Goal: Transaction & Acquisition: Purchase product/service

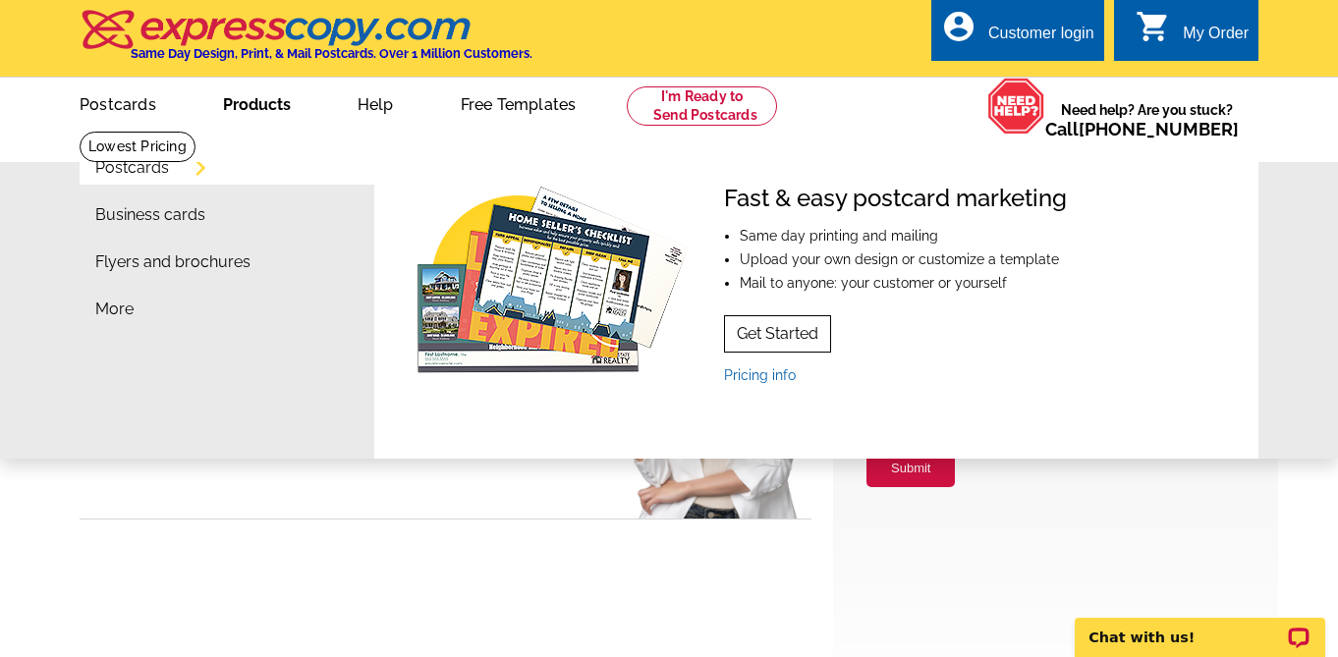
type input "raynalevans@gmail.com"
click at [781, 334] on link "Get Started" at bounding box center [777, 333] width 107 height 37
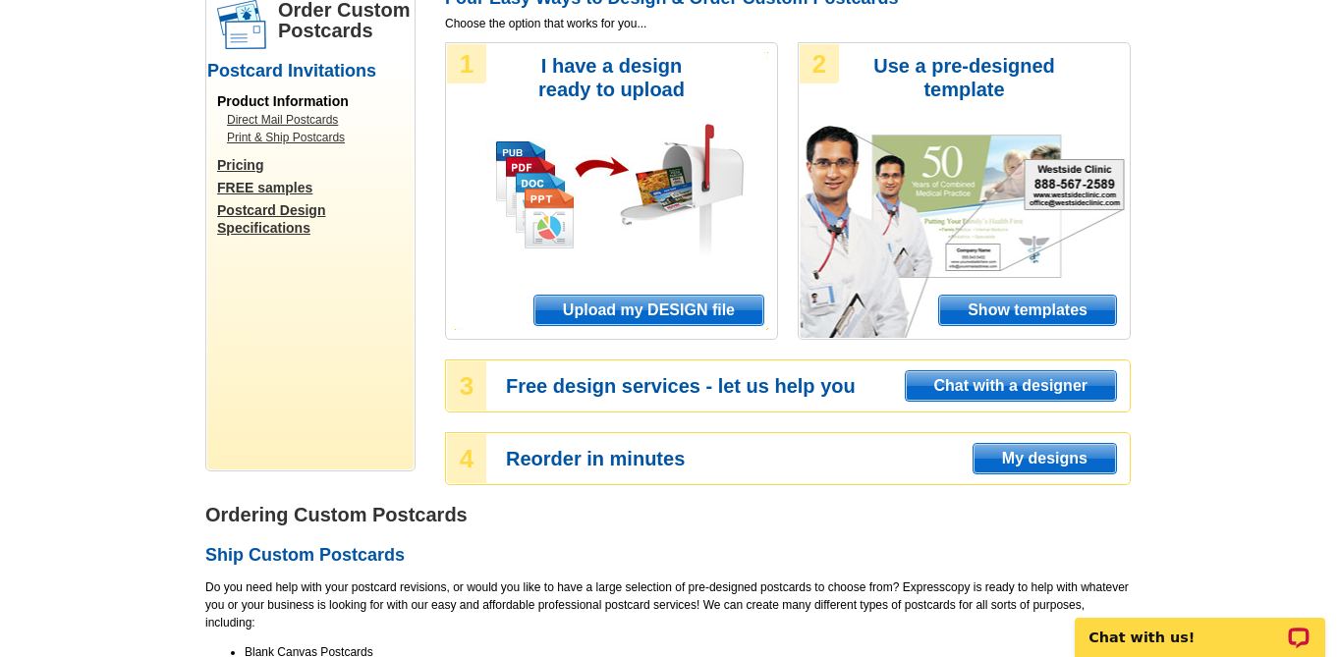
scroll to position [179, 0]
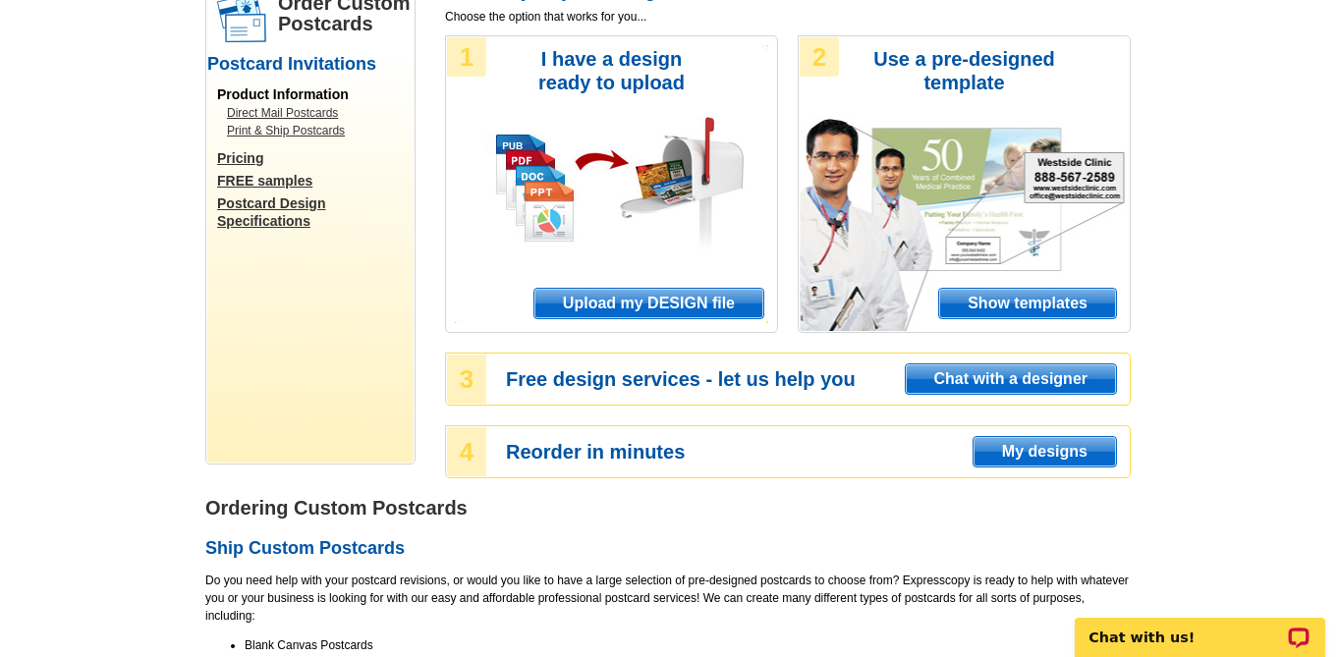
click at [673, 300] on span "Upload my DESIGN file" at bounding box center [648, 303] width 229 height 29
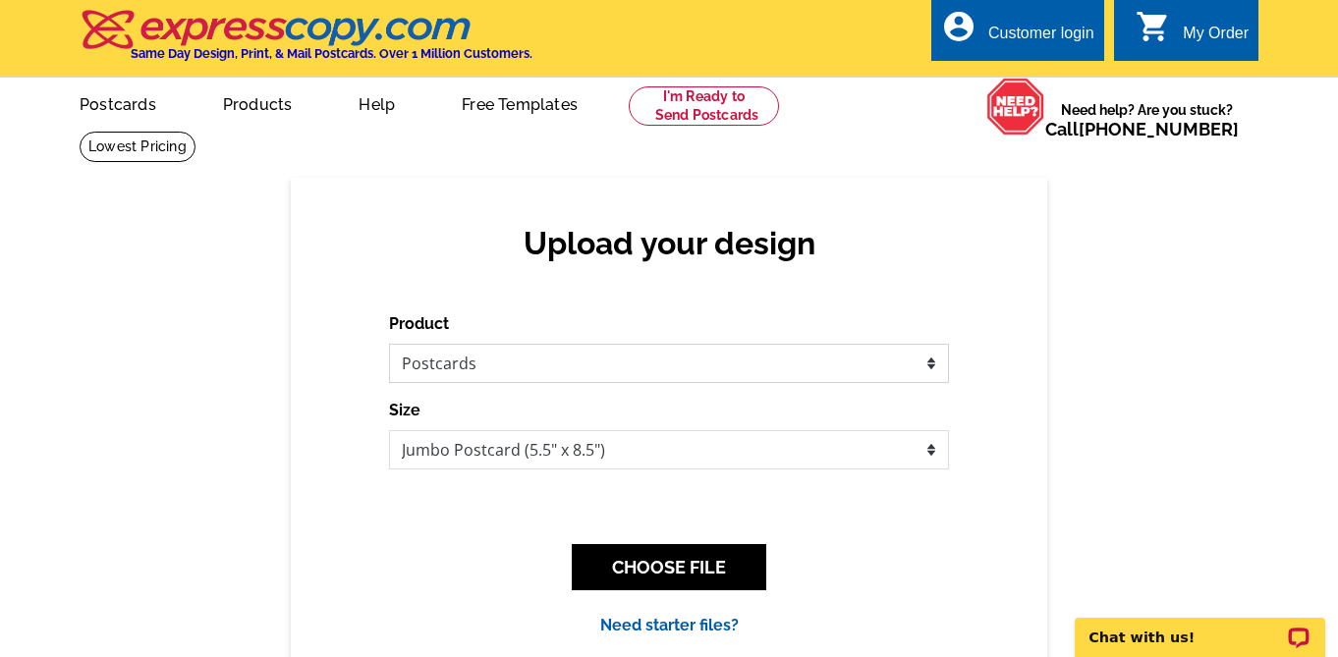
click at [907, 363] on select "Please select the type of file... Postcards Business Cards Letters and flyers G…" at bounding box center [669, 363] width 560 height 39
select select "2"
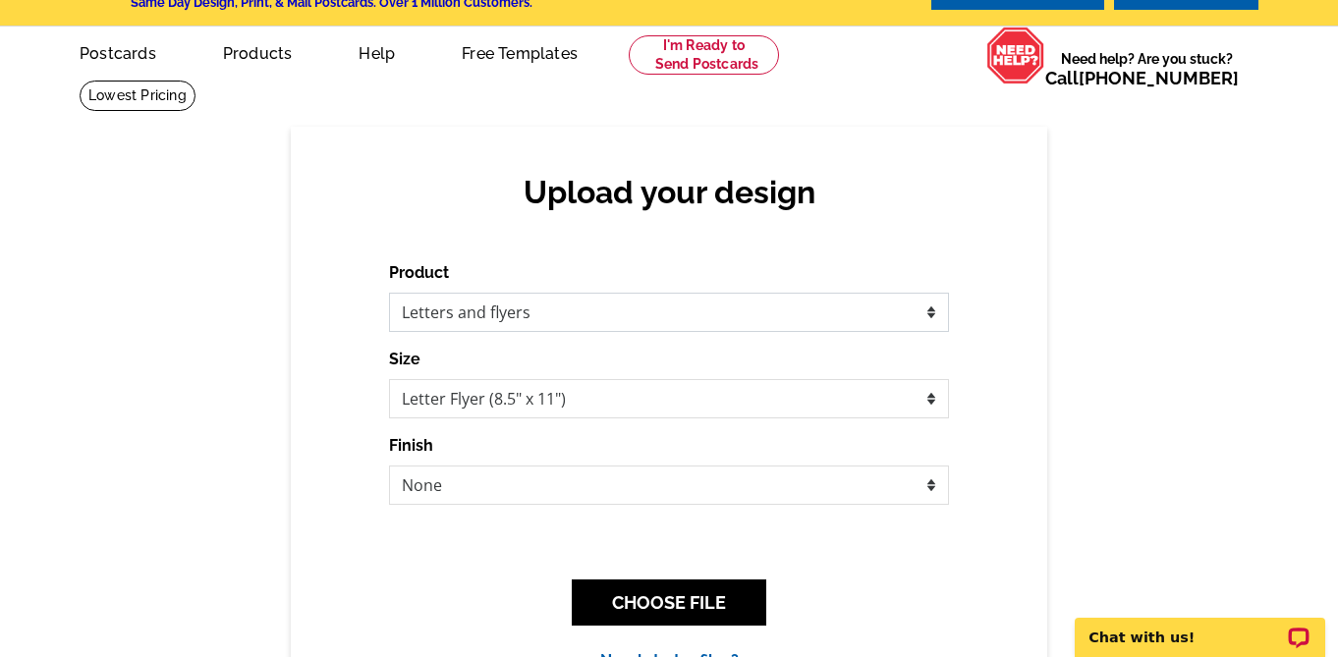
scroll to position [53, 0]
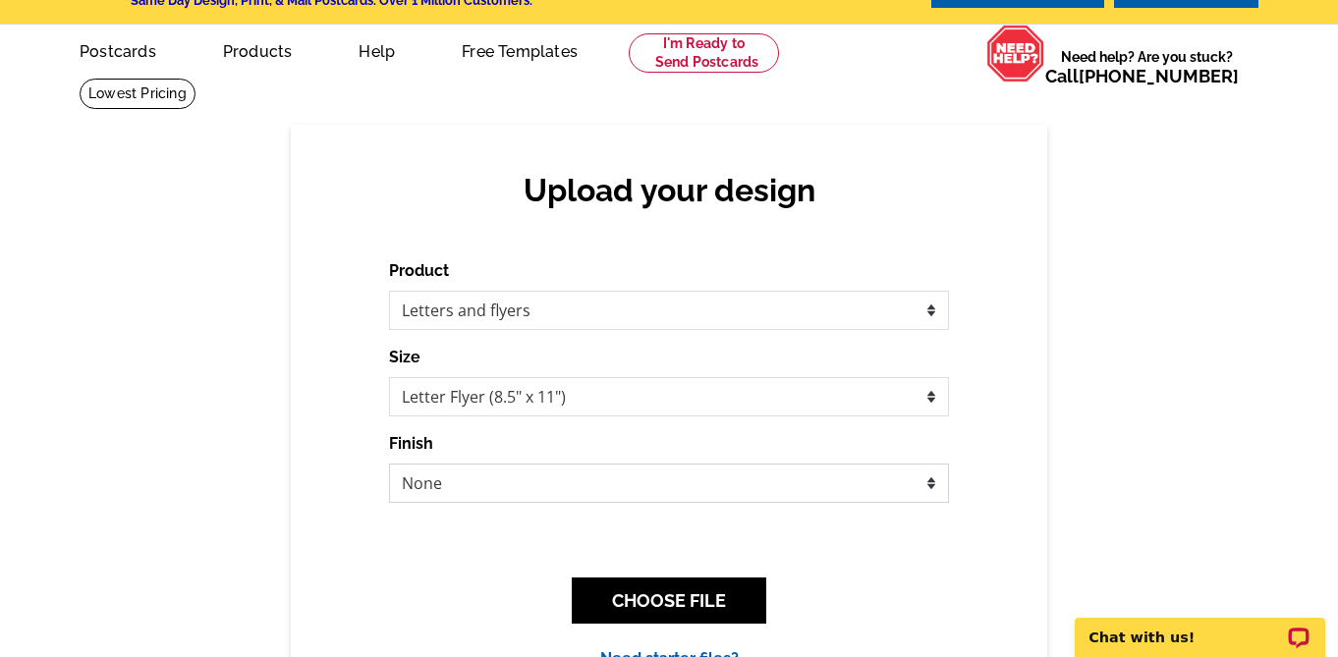
click at [931, 478] on select "None Envelope Mailer Bi-fold Mailer Tri-fold Mailer" at bounding box center [669, 483] width 560 height 39
select select "3"
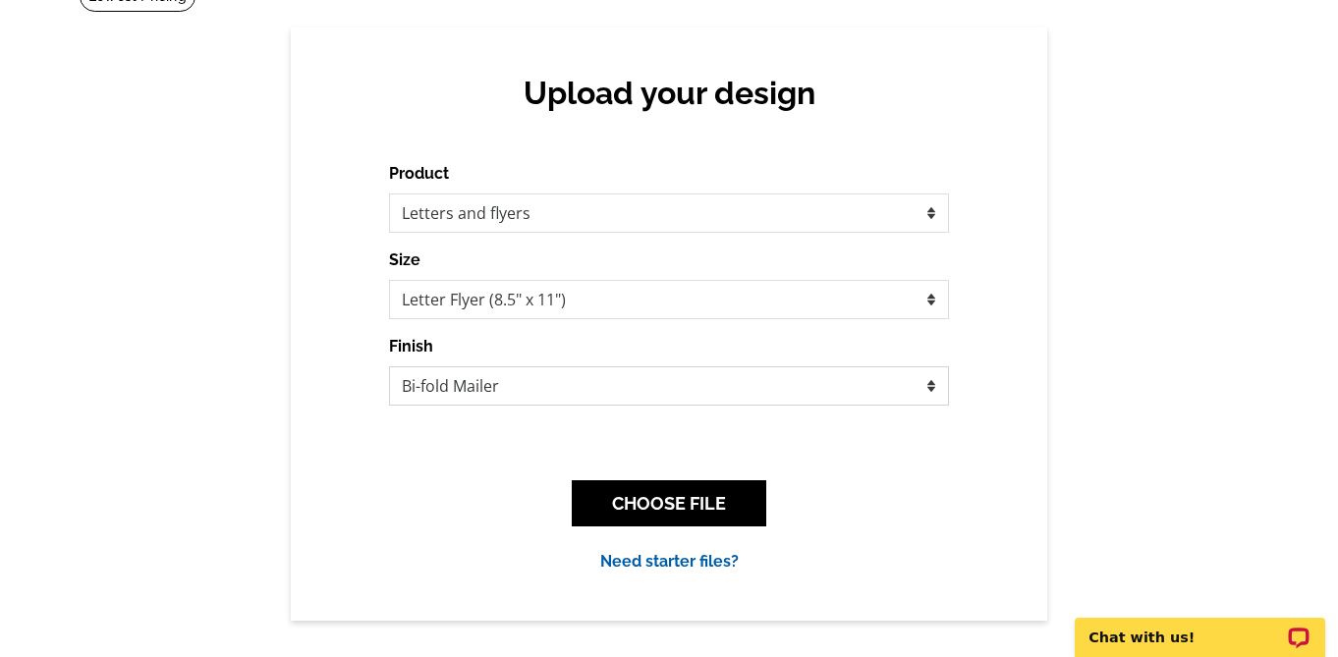
scroll to position [155, 0]
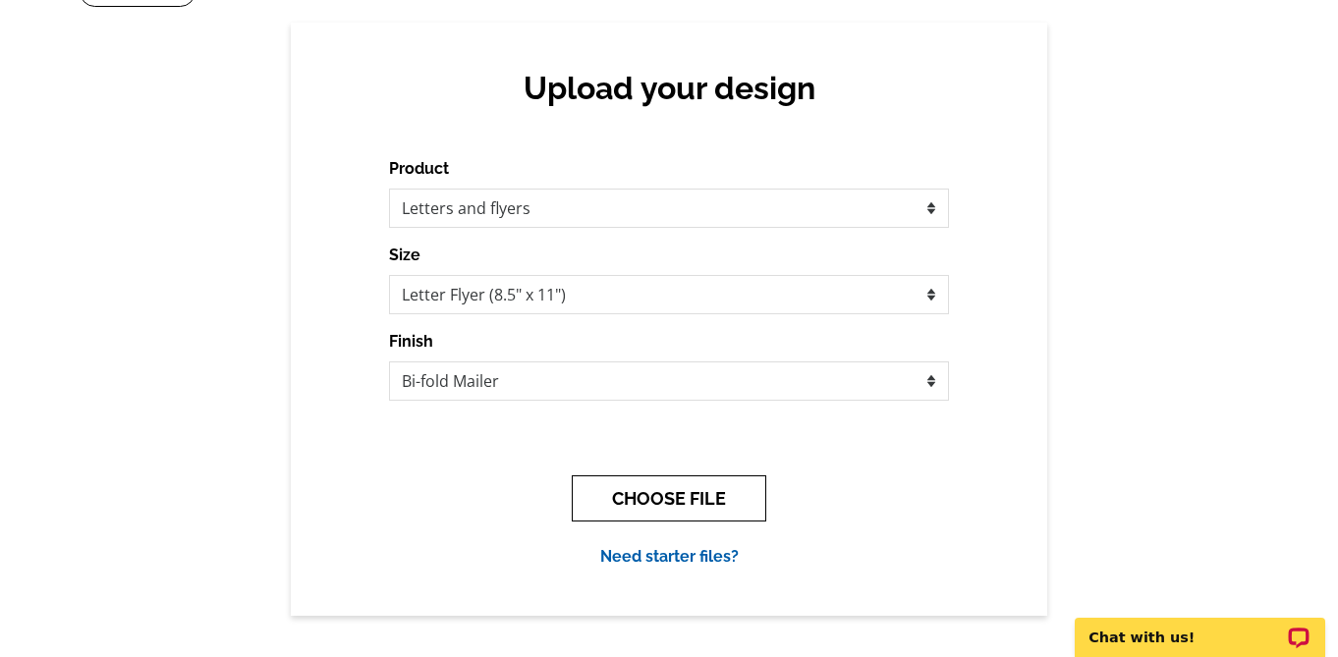
click at [715, 495] on button "CHOOSE FILE" at bounding box center [669, 498] width 194 height 46
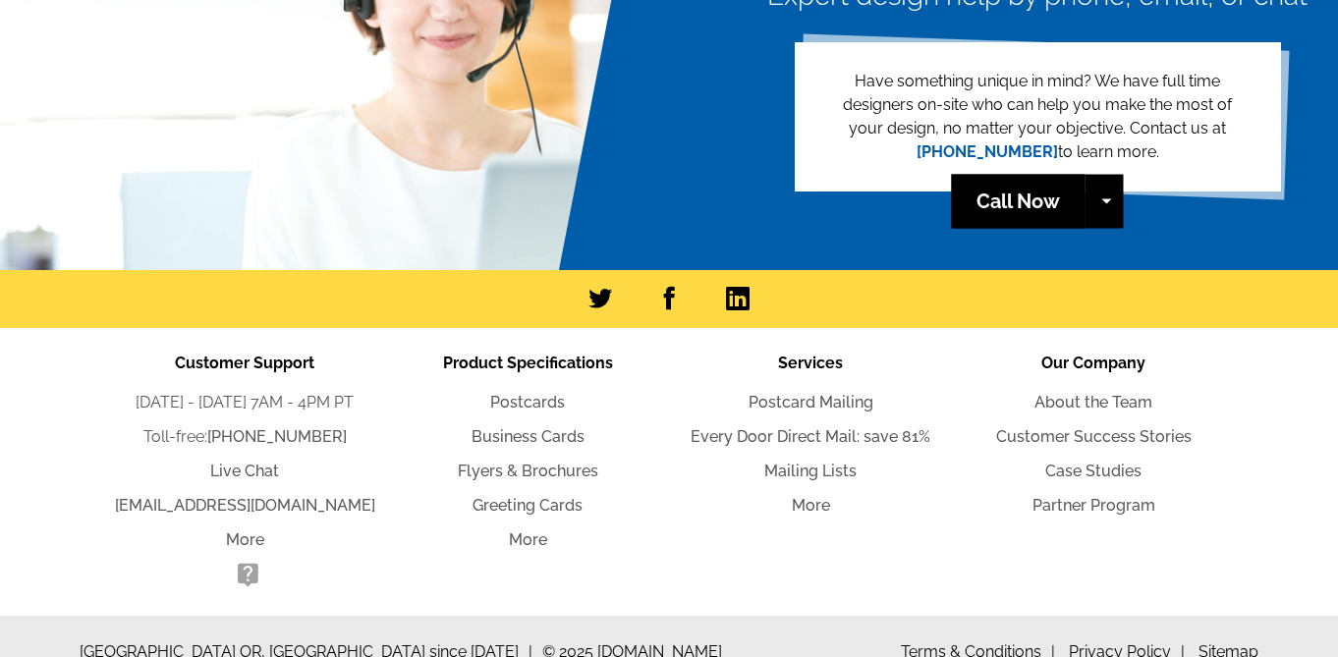
scroll to position [736, 0]
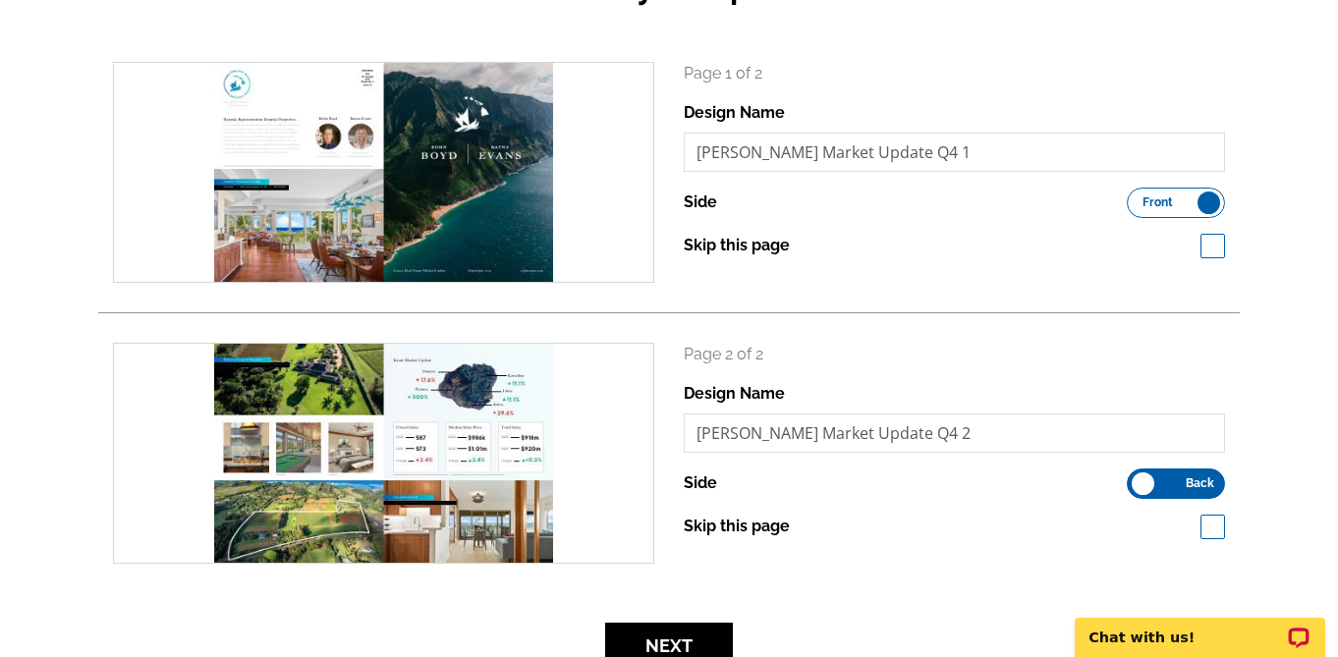
scroll to position [173, 0]
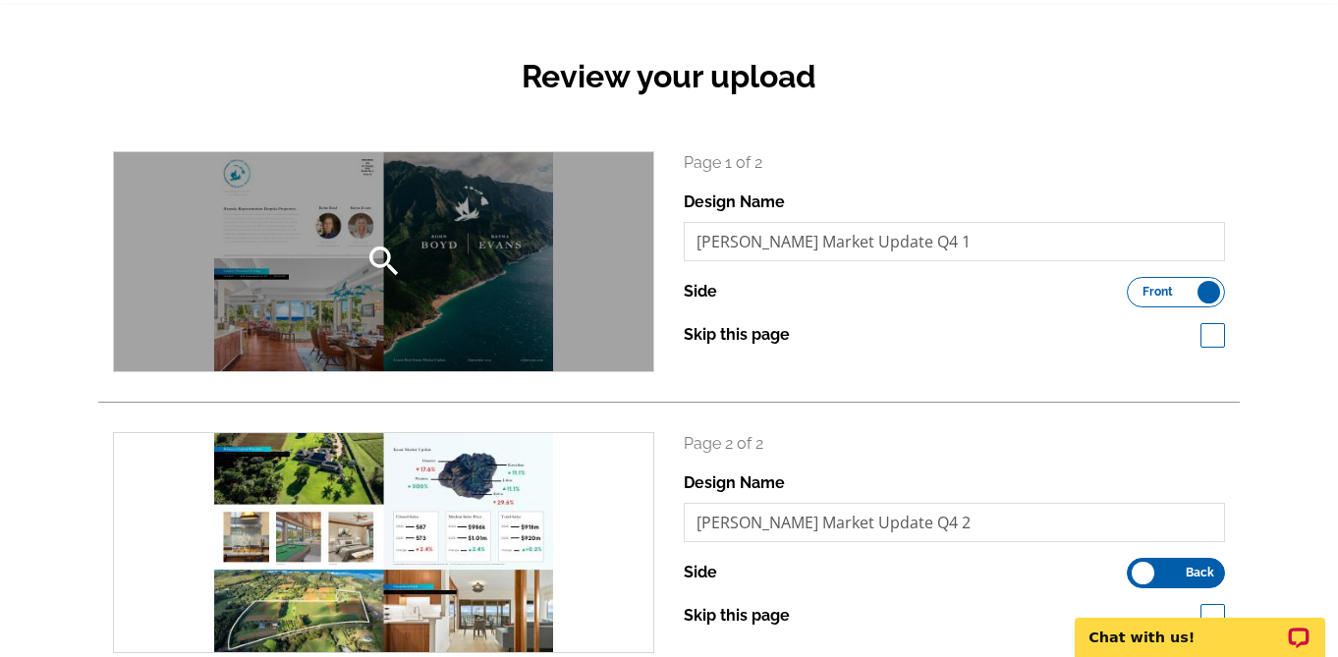
click at [575, 248] on div "search" at bounding box center [383, 261] width 539 height 219
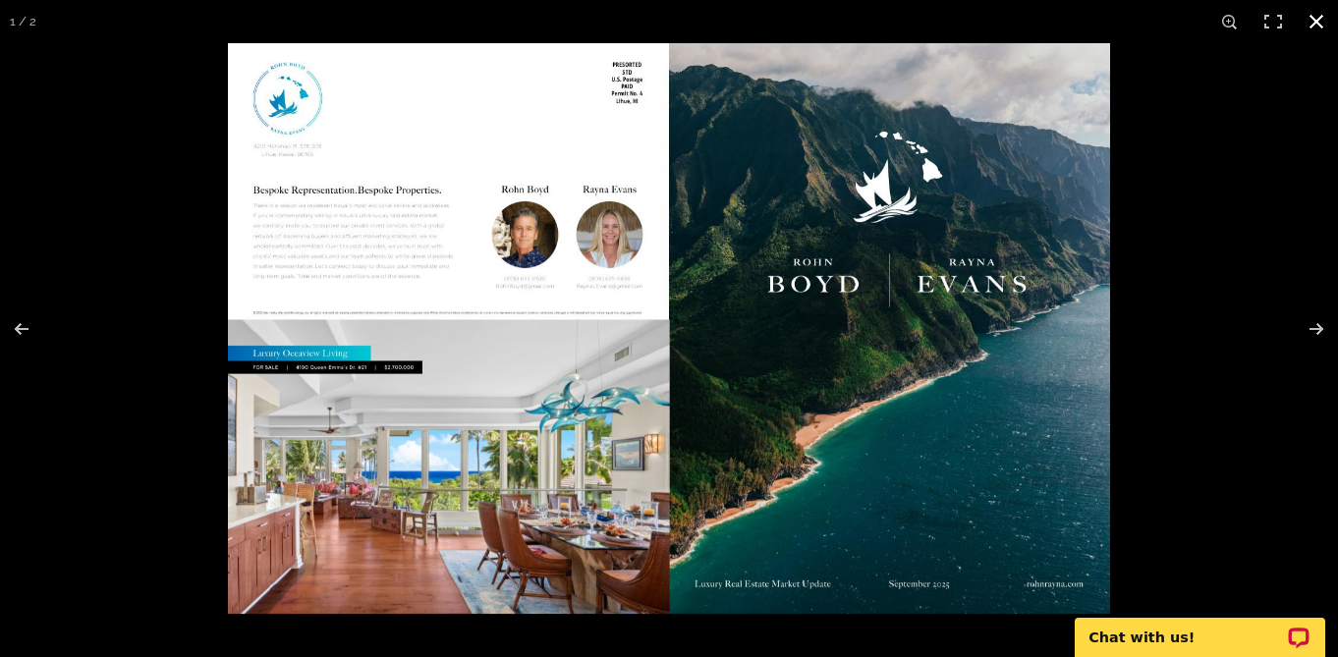
click at [1307, 13] on button at bounding box center [1316, 21] width 43 height 43
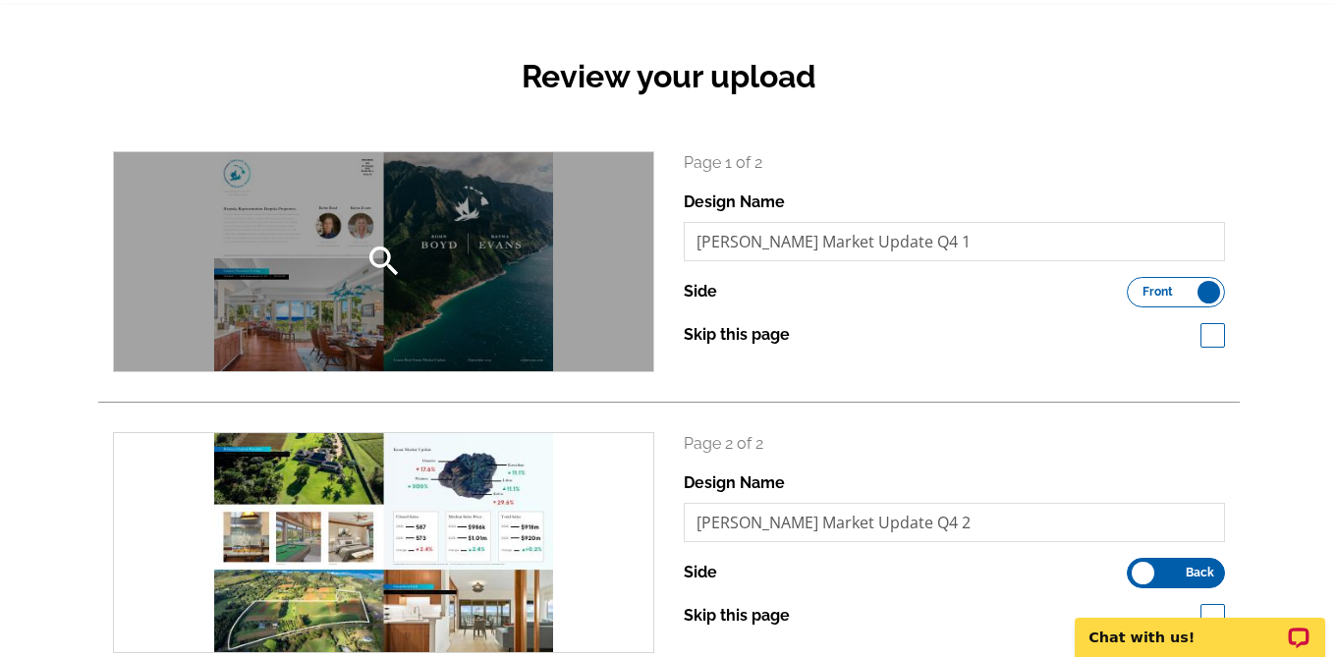
click at [448, 314] on div "search" at bounding box center [383, 261] width 539 height 219
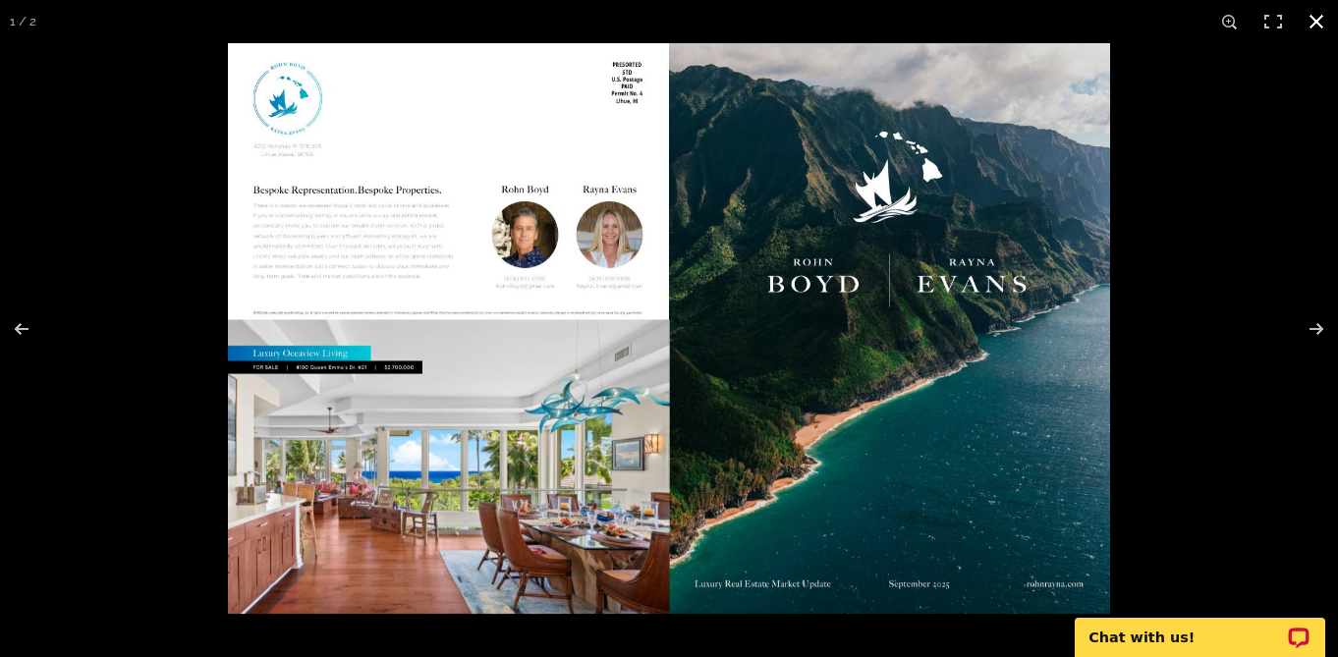
click at [1308, 19] on button at bounding box center [1316, 21] width 43 height 43
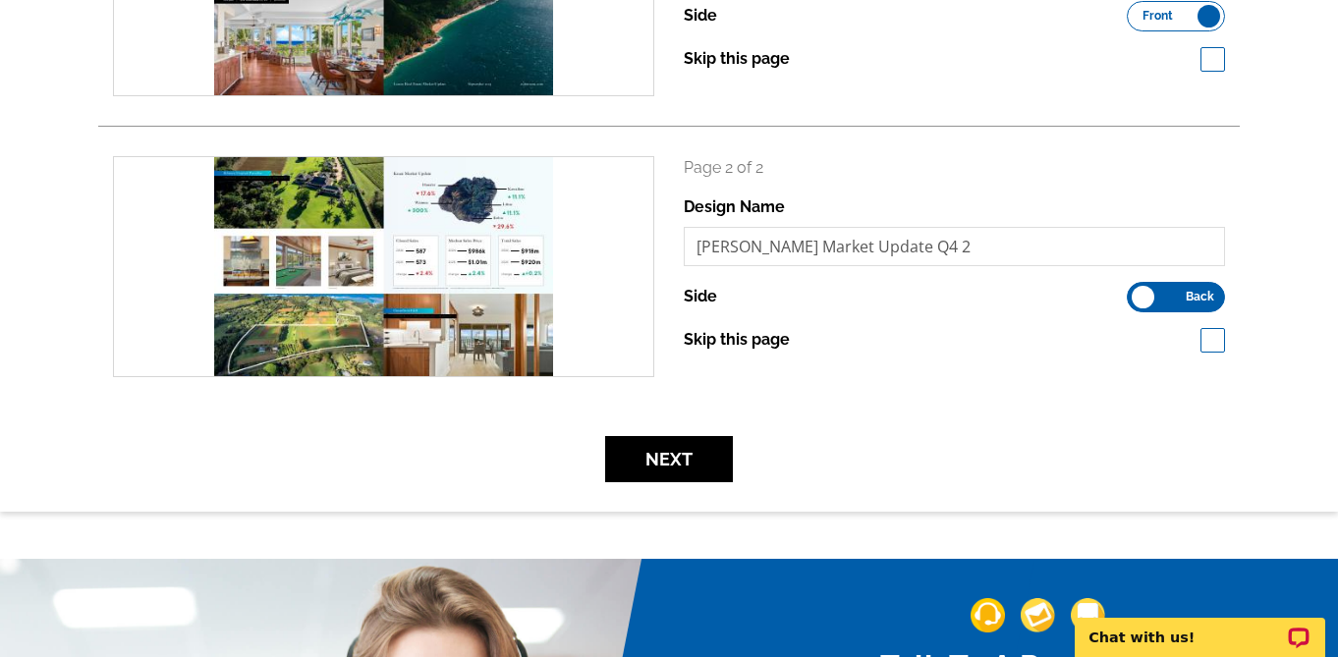
scroll to position [450, 0]
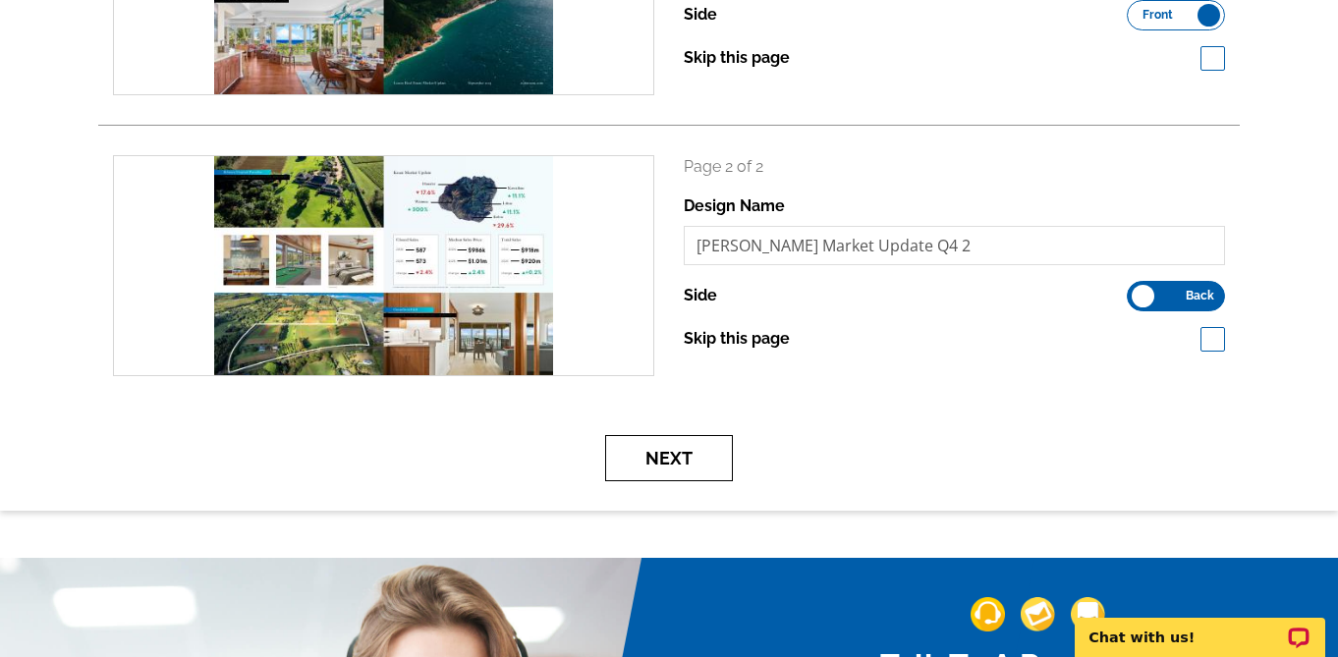
click at [701, 463] on button "Next" at bounding box center [669, 458] width 128 height 46
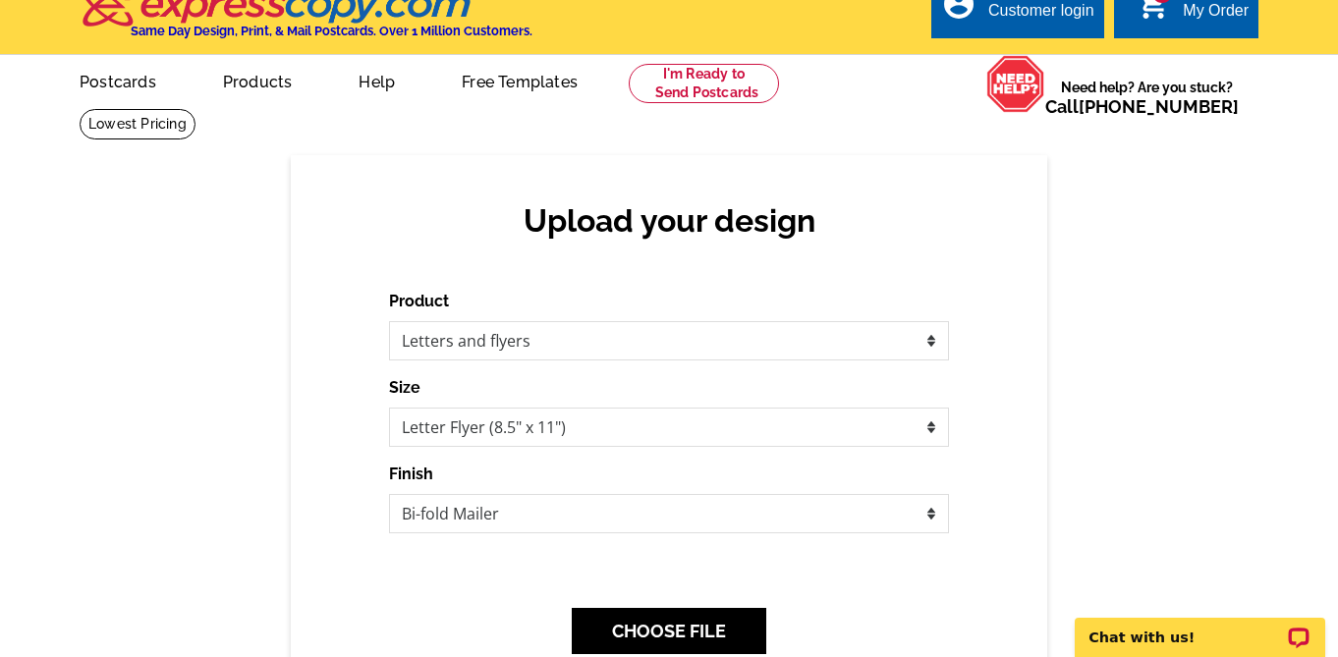
scroll to position [25, 0]
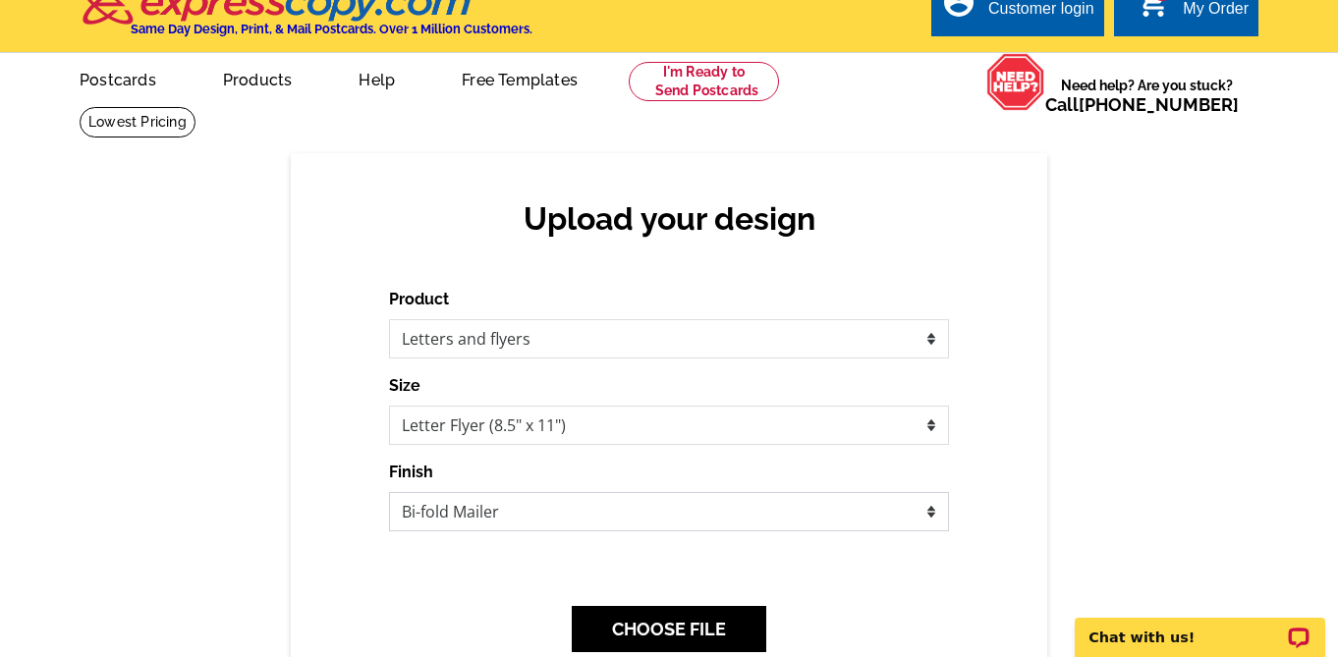
click at [922, 508] on select "None Envelope Mailer Bi-fold Mailer Tri-fold Mailer" at bounding box center [669, 511] width 560 height 39
click at [673, 329] on select "Please select the type of file... Postcards Business Cards Letters and flyers G…" at bounding box center [669, 338] width 560 height 39
click at [714, 422] on select "Letter Flyer (8.5" x 11") Tabloid Flyer (11" x 17")" at bounding box center [669, 425] width 560 height 39
click at [337, 460] on div "Upload your design Product Please select the type of file... Postcards Business…" at bounding box center [669, 449] width 756 height 592
click at [567, 511] on select "None Envelope Mailer Bi-fold Mailer Tri-fold Mailer" at bounding box center [669, 511] width 560 height 39
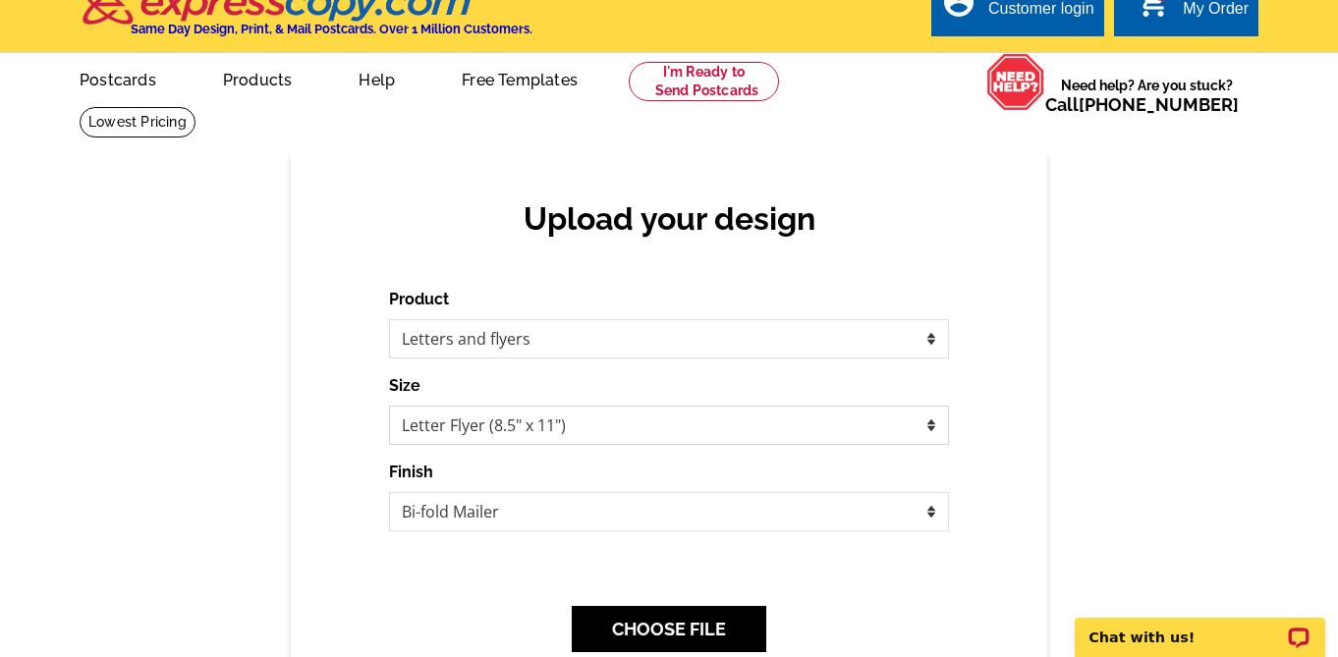
click at [930, 426] on select "Letter Flyer (8.5" x 11") Tabloid Flyer (11" x 17")" at bounding box center [669, 425] width 560 height 39
select select "8"
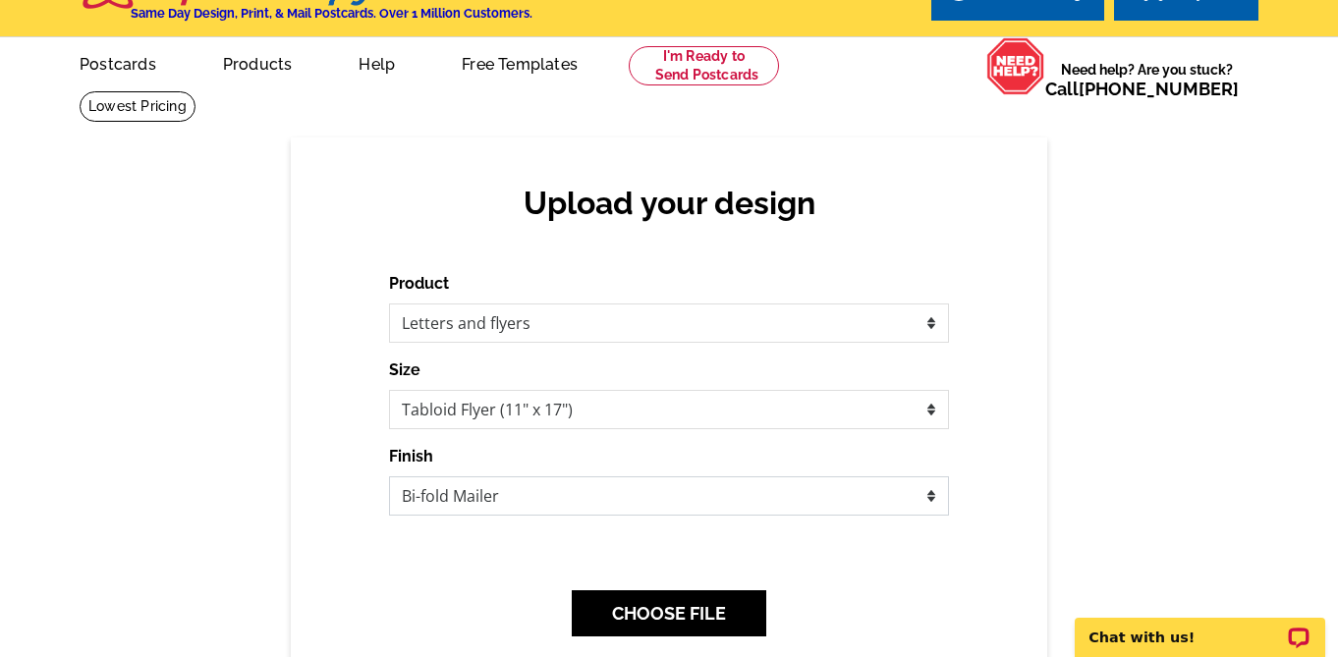
click at [917, 492] on select "None Bi-fold Mailer Quarter fold" at bounding box center [669, 495] width 560 height 39
click at [931, 414] on select "Letter Flyer (8.5" x 11") Tabloid Flyer (11" x 17")" at bounding box center [669, 409] width 560 height 39
click at [937, 497] on select "None Bi-fold Mailer Quarter fold" at bounding box center [669, 495] width 560 height 39
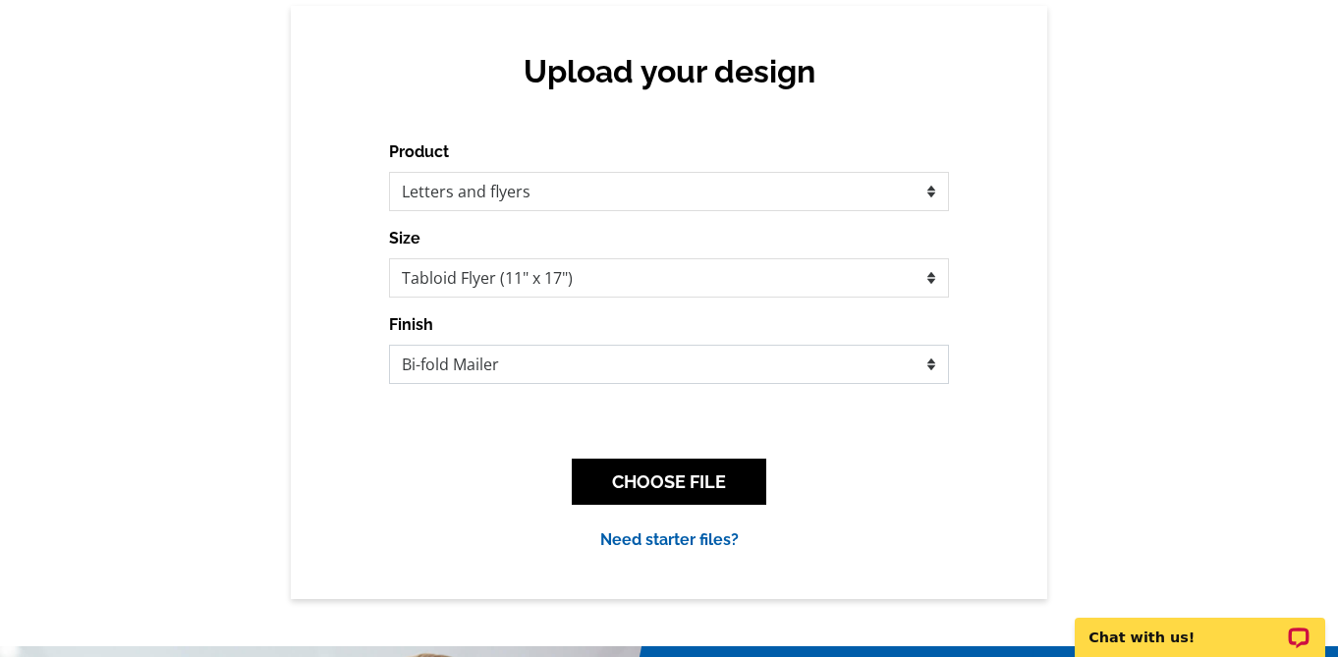
scroll to position [197, 0]
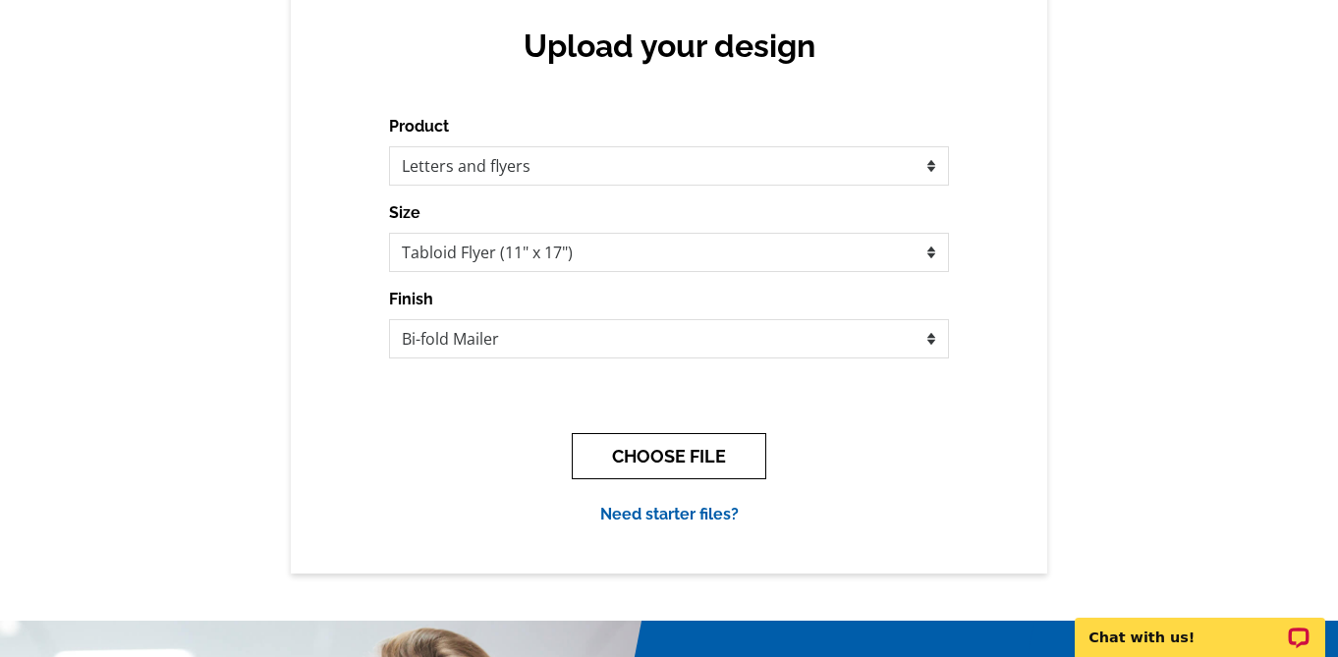
click at [716, 467] on button "CHOOSE FILE" at bounding box center [669, 456] width 194 height 46
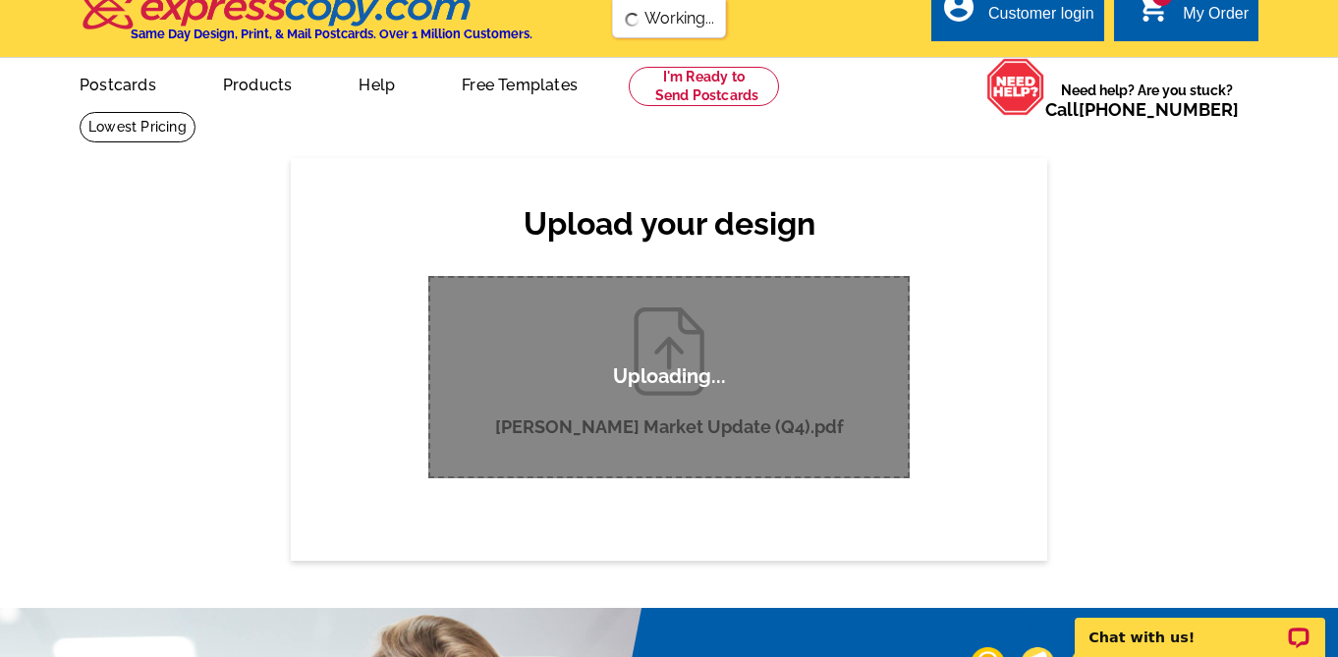
scroll to position [0, 0]
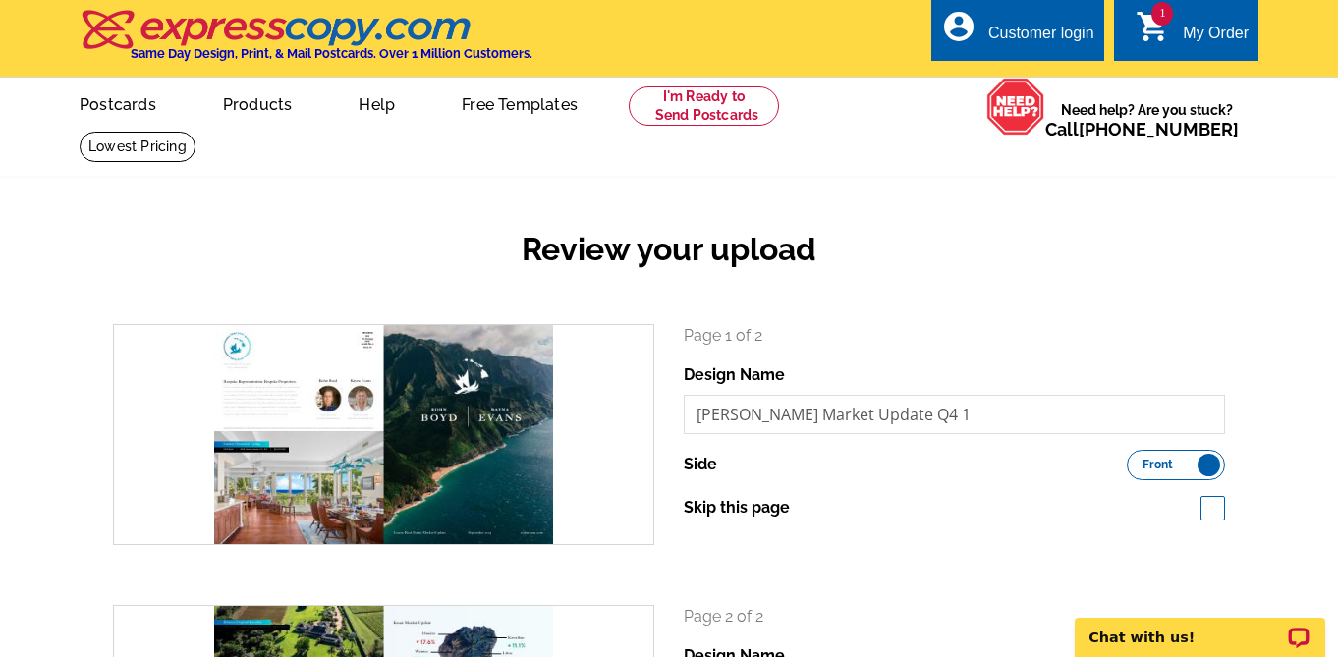
click at [1024, 28] on div "Customer login" at bounding box center [1041, 39] width 106 height 28
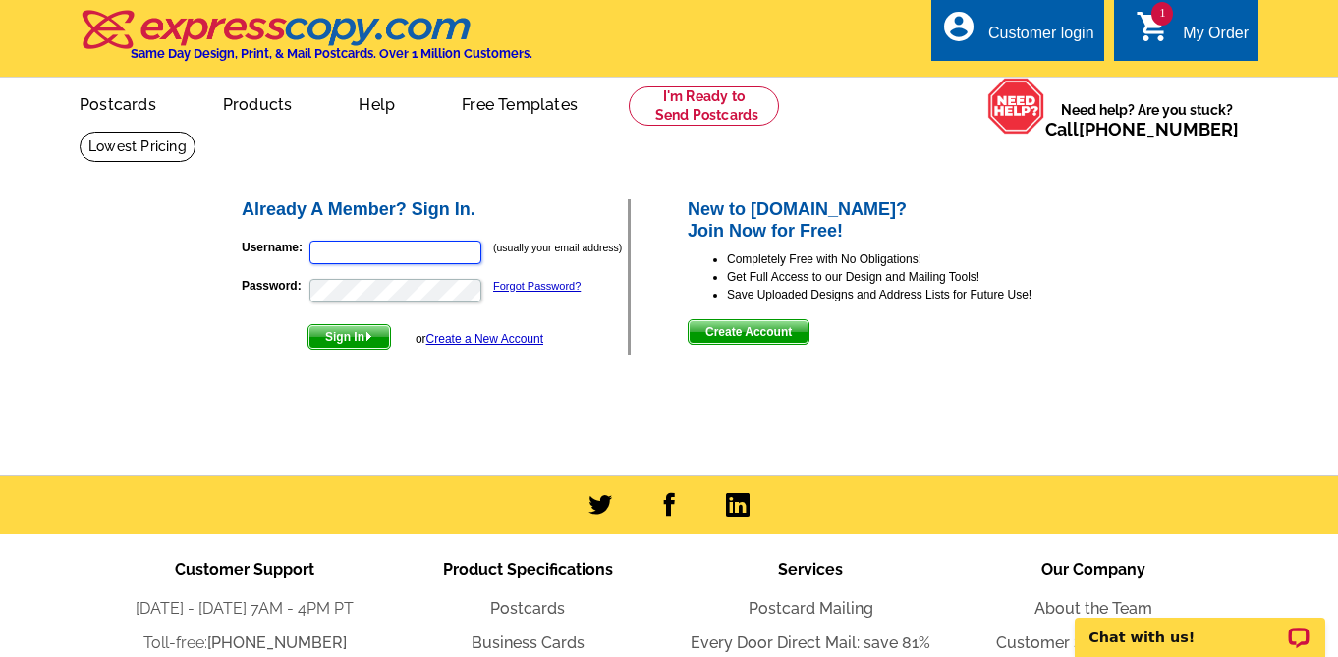
type input "[EMAIL_ADDRESS][DOMAIN_NAME]"
click at [333, 336] on span "Sign In" at bounding box center [349, 337] width 82 height 24
